Goal: Task Accomplishment & Management: Use online tool/utility

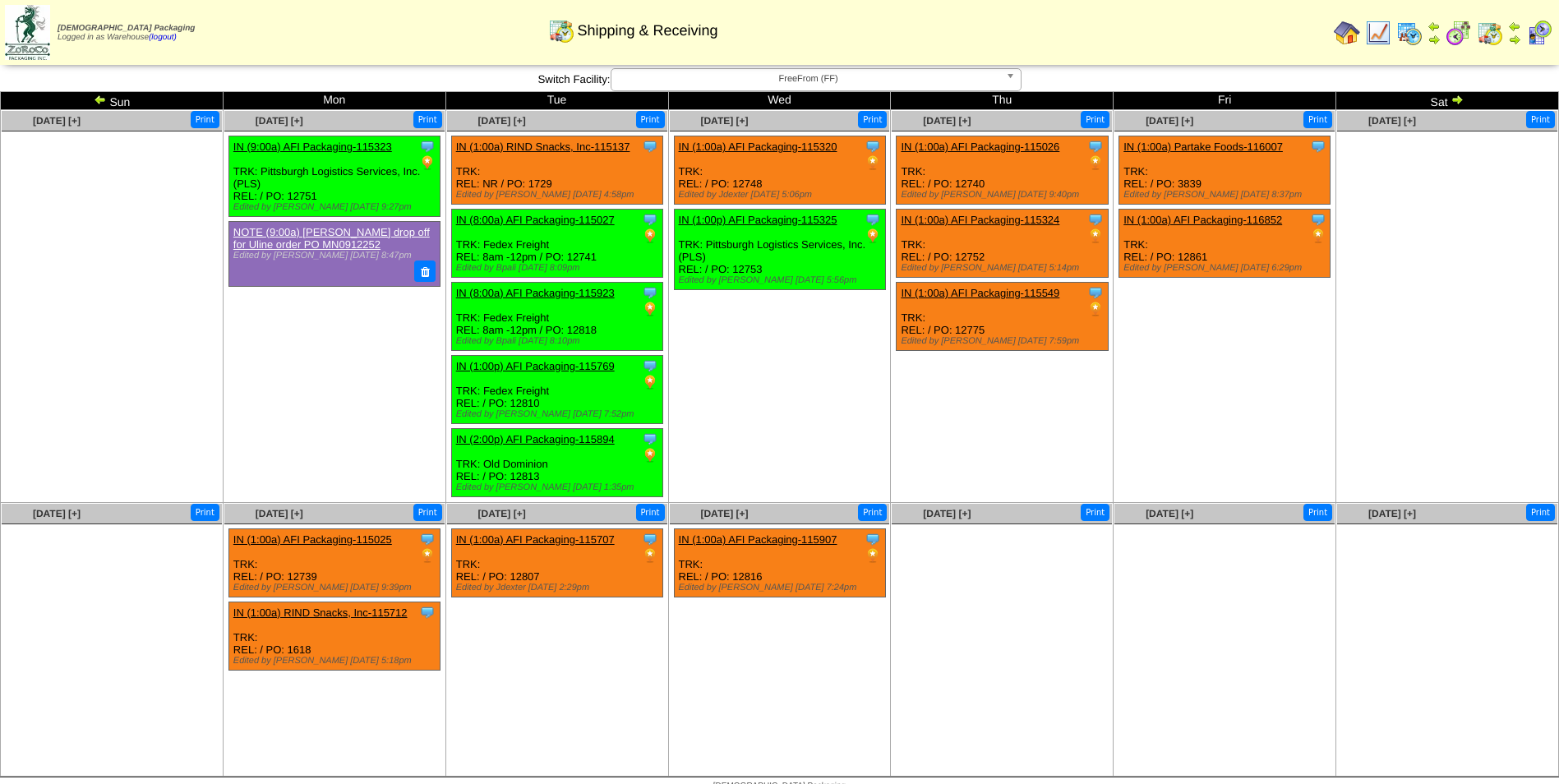
click at [1486, 41] on img at bounding box center [1489, 33] width 26 height 26
